Goal: Task Accomplishment & Management: Manage account settings

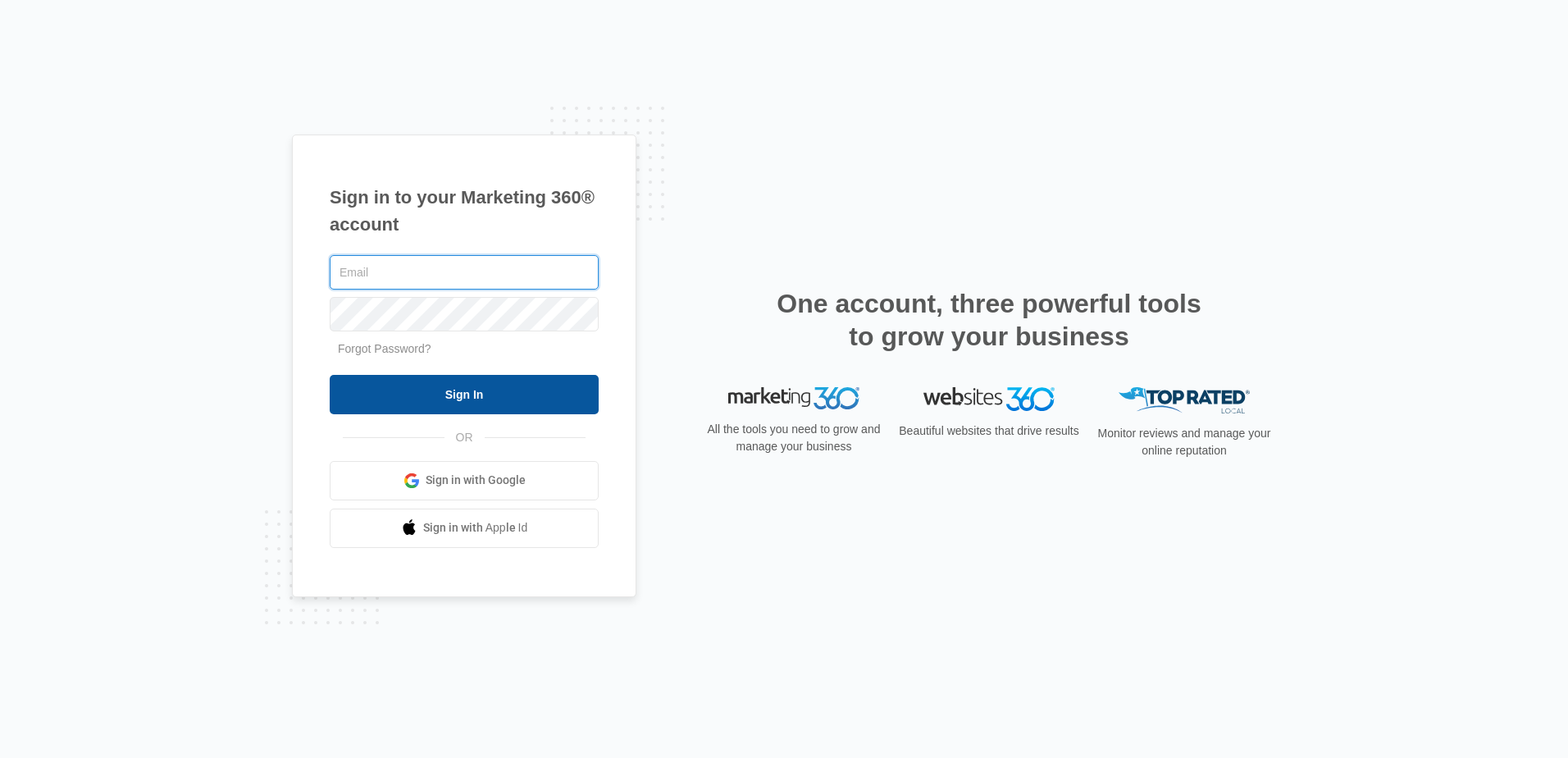
type input "[PERSON_NAME][EMAIL_ADDRESS][DOMAIN_NAME]"
click at [515, 410] on input "Sign In" at bounding box center [464, 394] width 269 height 40
